Goal: Transaction & Acquisition: Purchase product/service

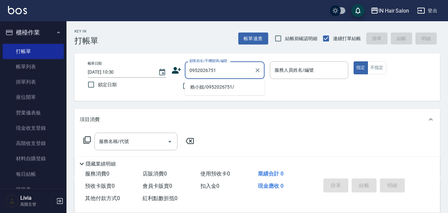
click at [201, 89] on li "賴小姐/0952026751/" at bounding box center [225, 87] width 80 height 11
type input "賴小姐/0952026751/"
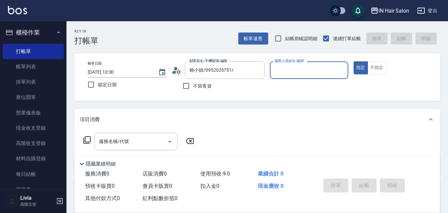
type input "8號店長Livia-8"
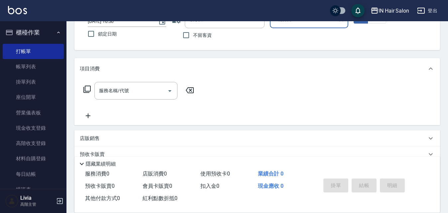
scroll to position [100, 0]
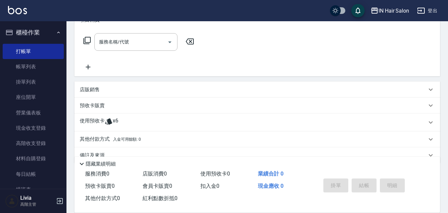
click at [91, 121] on p "使用預收卡" at bounding box center [92, 123] width 25 height 10
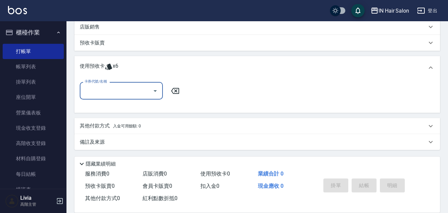
scroll to position [163, 0]
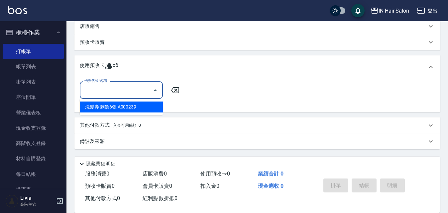
click at [124, 93] on input "卡券代號/名稱" at bounding box center [116, 90] width 67 height 12
click at [120, 106] on div "洗髮券 剩餘6張 A000239" at bounding box center [121, 107] width 83 height 11
type input "洗髮券 A000239"
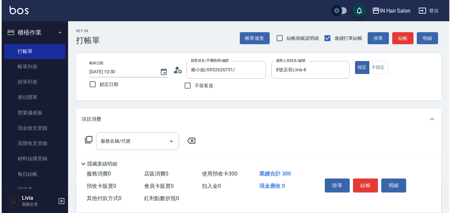
scroll to position [0, 0]
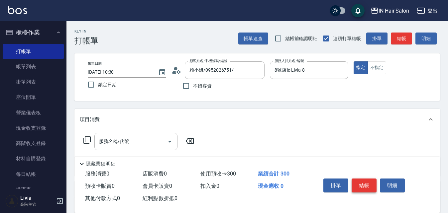
click at [368, 183] on button "結帳" at bounding box center [364, 186] width 25 height 14
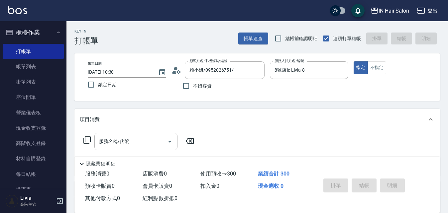
type input "2025/10/14 11:52"
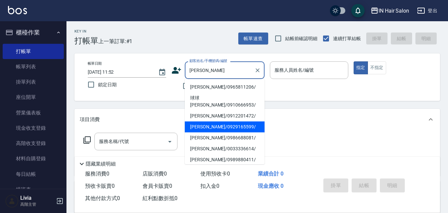
click at [200, 122] on li "[PERSON_NAME]/0929165599/" at bounding box center [225, 127] width 80 height 11
type input "[PERSON_NAME]/0929165599/"
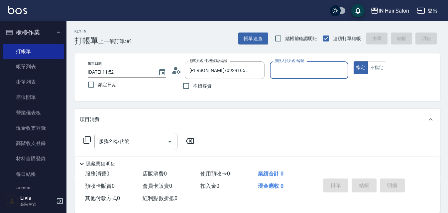
type input "8號店長Livia-8"
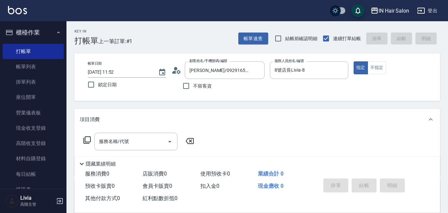
click at [85, 140] on icon at bounding box center [86, 140] width 7 height 7
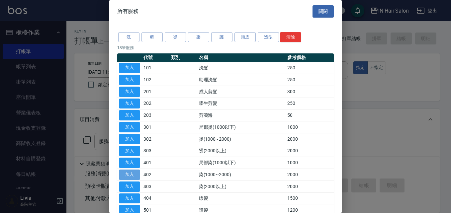
click at [130, 175] on button "加入" at bounding box center [129, 175] width 21 height 10
type input "染(1000~2000)(402)"
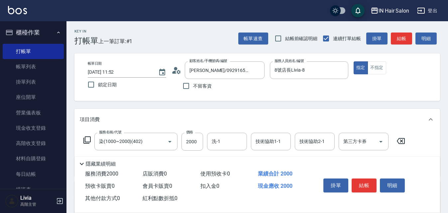
click at [89, 137] on icon at bounding box center [86, 140] width 7 height 7
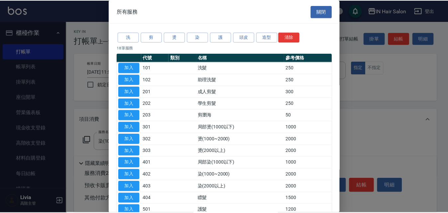
scroll to position [33, 0]
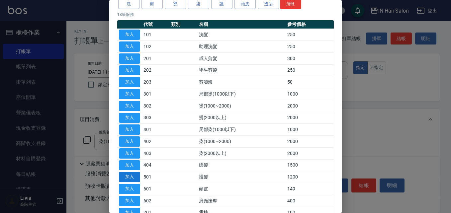
click at [132, 175] on button "加入" at bounding box center [129, 177] width 21 height 10
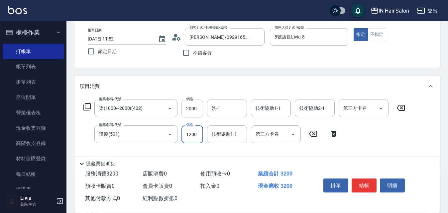
click at [198, 106] on input "2000" at bounding box center [192, 109] width 22 height 18
type input "1800"
drag, startPoint x: 175, startPoint y: 150, endPoint x: 183, endPoint y: 145, distance: 8.8
click at [175, 150] on div "服務名稱/代號 染(1000~2000)(402) 服務名稱/代號 價格 1800 價格 洗-1 洗-1 技術協助1-1 技術協助1-1 技術協助2-1 技術…" at bounding box center [244, 132] width 329 height 64
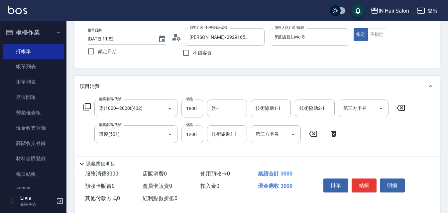
click at [196, 131] on input "1200" at bounding box center [192, 135] width 22 height 18
type input "1000"
click at [166, 148] on div "服務名稱/代號 染(1000~2000)(402) 服務名稱/代號 價格 1800 價格 洗-1 洗-1 技術協助1-1 技術協助1-1 技術協助2-1 技術…" at bounding box center [244, 132] width 329 height 64
click at [364, 181] on button "結帳" at bounding box center [364, 186] width 25 height 14
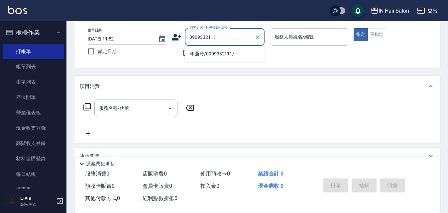
click at [191, 56] on li "李燕玲/0909332111/" at bounding box center [225, 54] width 80 height 11
type input "李燕玲/0909332111/"
type input "7號設計師Erica-7"
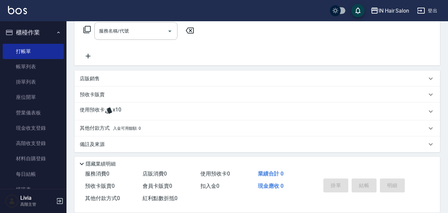
scroll to position [114, 0]
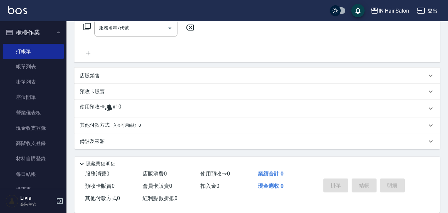
click at [92, 104] on p "使用預收卡" at bounding box center [92, 109] width 25 height 10
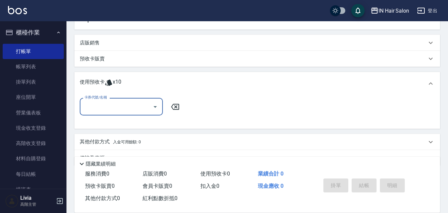
scroll to position [147, 0]
click at [99, 107] on input "卡券代號/名稱" at bounding box center [116, 107] width 67 height 12
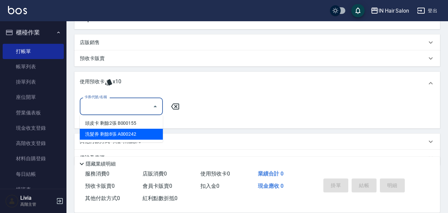
click at [116, 133] on div "洗髮券 剩餘8張 A000242" at bounding box center [121, 134] width 83 height 11
type input "洗髮券 A000242"
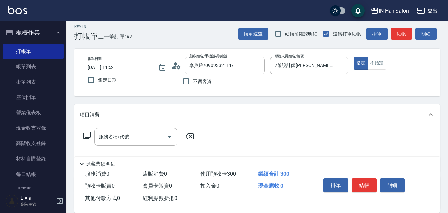
scroll to position [0, 0]
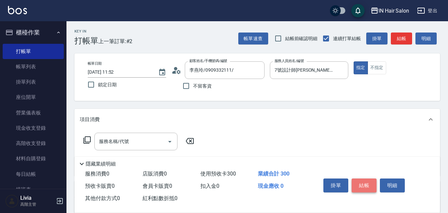
click at [367, 183] on button "結帳" at bounding box center [364, 186] width 25 height 14
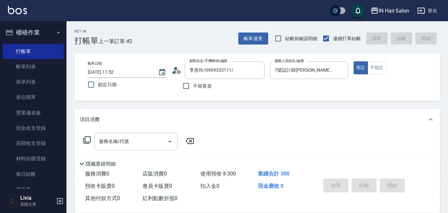
type input "2025/10/14 12:06"
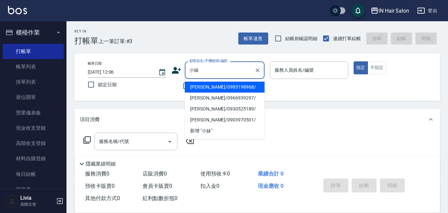
click at [195, 97] on li "[PERSON_NAME]/0966939297/" at bounding box center [225, 98] width 80 height 11
type input "[PERSON_NAME]/0966939297/"
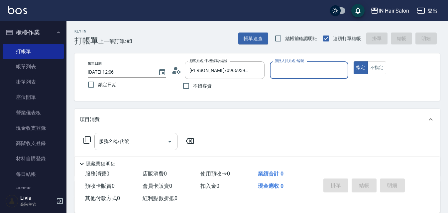
type input "6號設計師[PERSON_NAME]-6"
click at [89, 140] on icon at bounding box center [87, 140] width 8 height 8
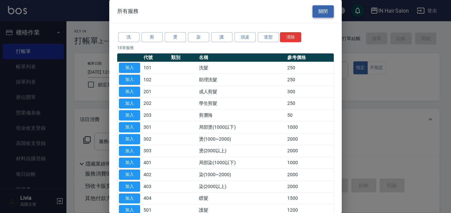
click at [321, 11] on button "關閉" at bounding box center [323, 11] width 21 height 12
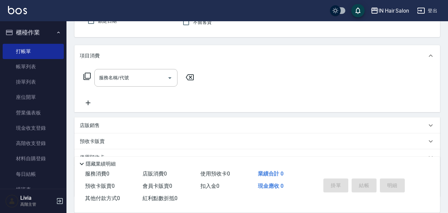
scroll to position [66, 0]
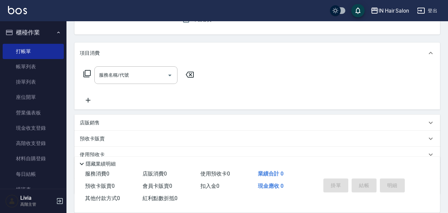
click at [85, 125] on p "店販銷售" at bounding box center [90, 123] width 20 height 7
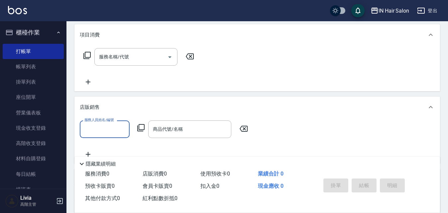
scroll to position [100, 0]
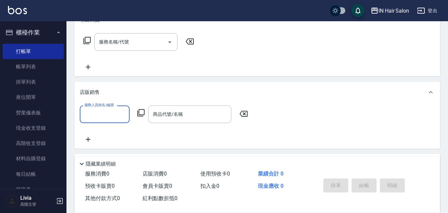
click at [99, 115] on input "服務人員姓名/編號" at bounding box center [105, 115] width 44 height 12
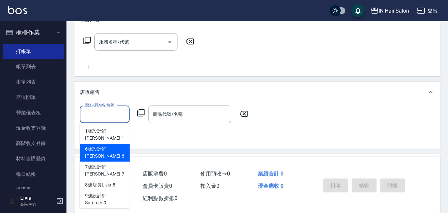
click at [98, 146] on span "6號設計師Molly -6" at bounding box center [104, 153] width 39 height 14
type input "6號設計師[PERSON_NAME]-6"
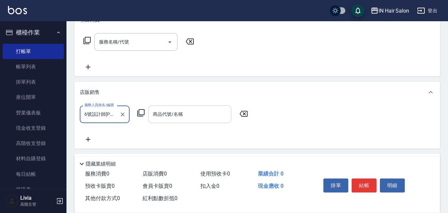
click at [167, 115] on input "商品代號/名稱" at bounding box center [189, 115] width 77 height 12
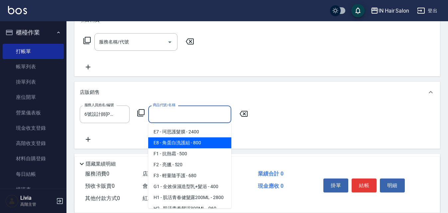
scroll to position [299, 0]
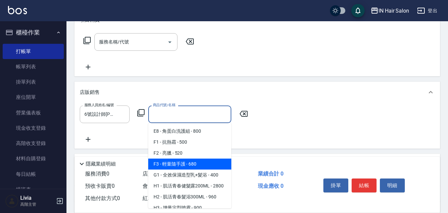
click at [200, 170] on span "F3 - 輕量隨手護 - 680" at bounding box center [189, 164] width 83 height 11
type input "輕量隨手護"
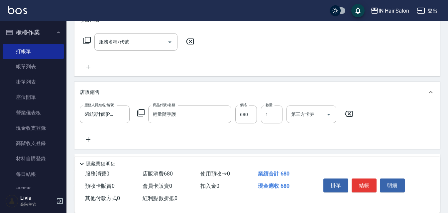
click at [83, 138] on icon at bounding box center [88, 140] width 17 height 8
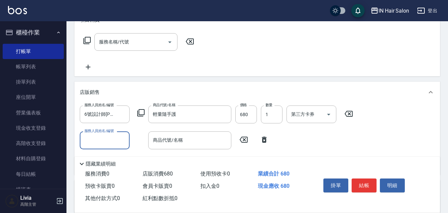
click at [94, 134] on div "服務人員姓名/編號" at bounding box center [105, 141] width 50 height 18
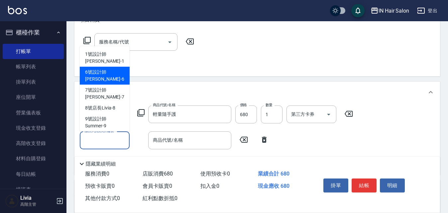
click at [116, 69] on span "6號設計師Molly -6" at bounding box center [104, 76] width 39 height 14
type input "6號設計師[PERSON_NAME]-6"
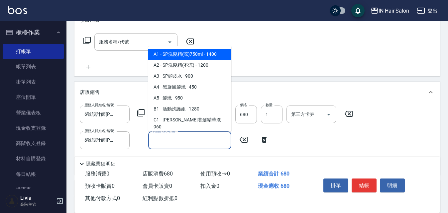
drag, startPoint x: 174, startPoint y: 143, endPoint x: 188, endPoint y: 151, distance: 16.0
click at [174, 143] on input "商品代號/名稱" at bounding box center [189, 141] width 77 height 12
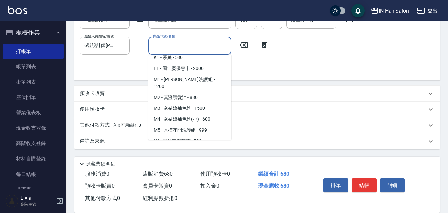
scroll to position [530, 0]
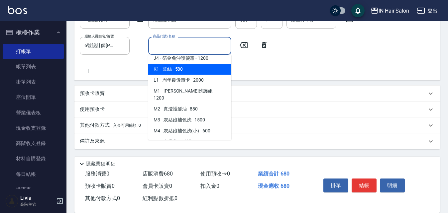
click at [184, 75] on span "K1 - 慕絲 - 580" at bounding box center [189, 69] width 83 height 11
type input "慕絲"
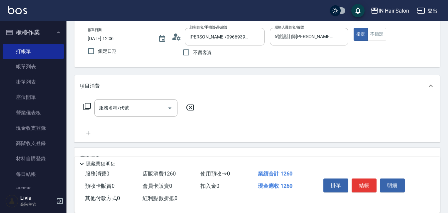
scroll to position [0, 0]
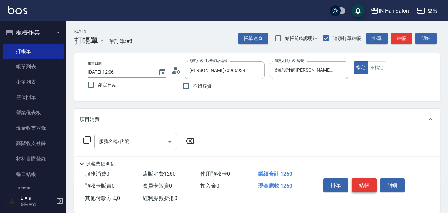
click at [364, 182] on button "結帳" at bounding box center [364, 186] width 25 height 14
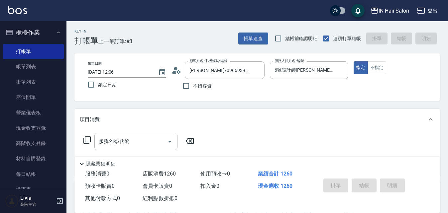
type input "[DATE] 12:52"
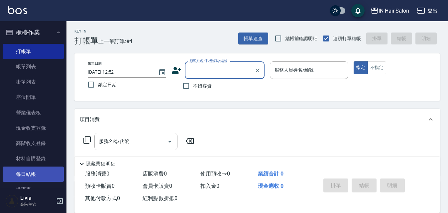
click at [38, 174] on link "每日結帳" at bounding box center [33, 174] width 61 height 15
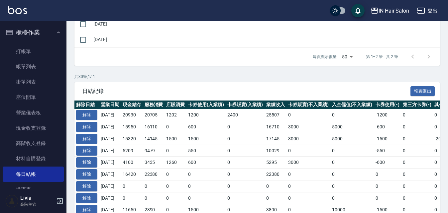
scroll to position [100, 0]
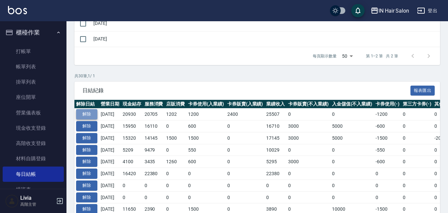
click at [88, 113] on button "解除" at bounding box center [86, 114] width 21 height 10
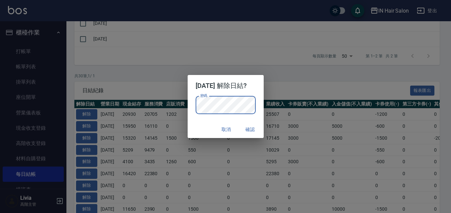
click at [256, 129] on button "確認" at bounding box center [250, 130] width 21 height 12
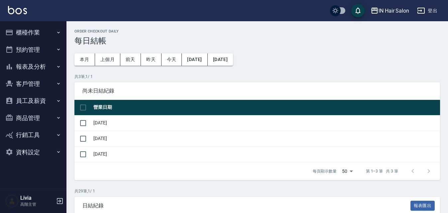
click at [39, 29] on button "櫃檯作業" at bounding box center [33, 32] width 61 height 17
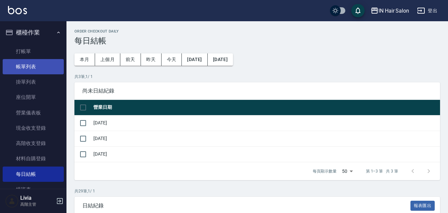
click at [28, 66] on link "帳單列表" at bounding box center [33, 66] width 61 height 15
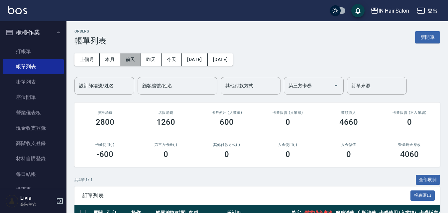
click at [130, 59] on button "前天" at bounding box center [130, 60] width 21 height 12
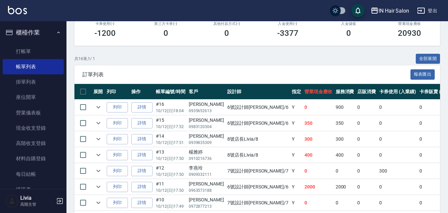
scroll to position [133, 0]
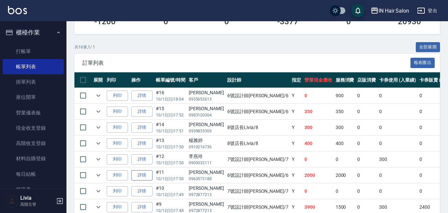
click at [143, 174] on link "詳情" at bounding box center [141, 175] width 21 height 10
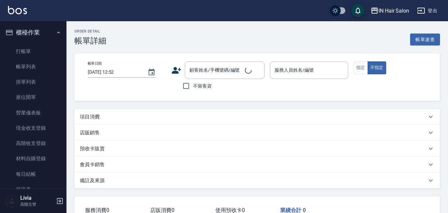
type input "[DATE] 17:50"
type input "6號設計師[PERSON_NAME]-6"
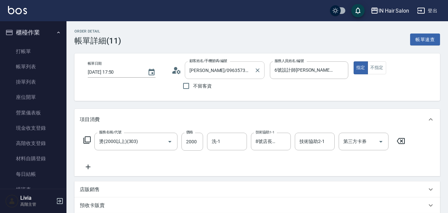
click at [232, 69] on input "[PERSON_NAME]/0963573188/" at bounding box center [220, 70] width 64 height 12
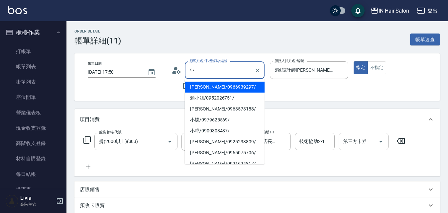
click at [200, 88] on li "[PERSON_NAME]/0966939297/" at bounding box center [225, 87] width 80 height 11
type input "[PERSON_NAME]/0966939297/"
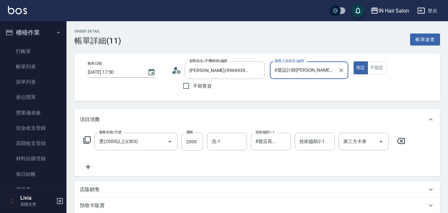
scroll to position [136, 0]
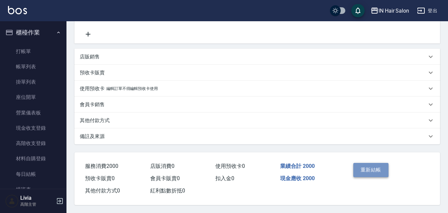
click at [379, 170] on button "重新結帳" at bounding box center [370, 170] width 35 height 14
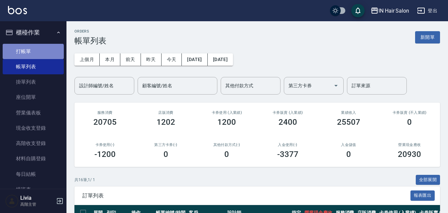
click at [33, 56] on link "打帳單" at bounding box center [33, 51] width 61 height 15
